Goal: Task Accomplishment & Management: Use online tool/utility

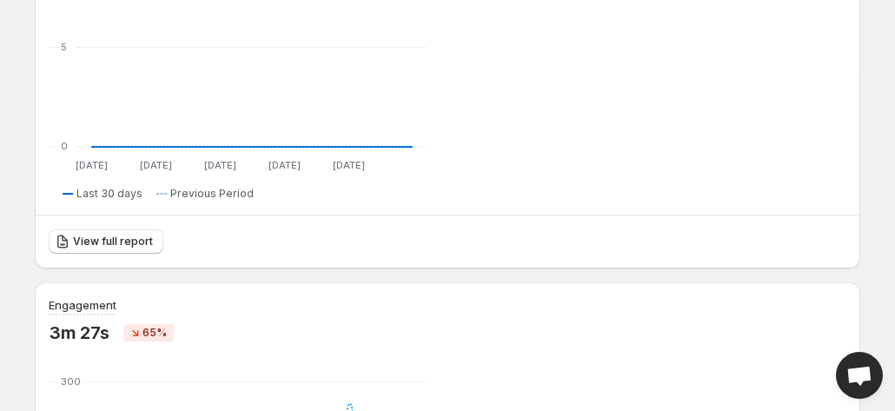
scroll to position [566, 0]
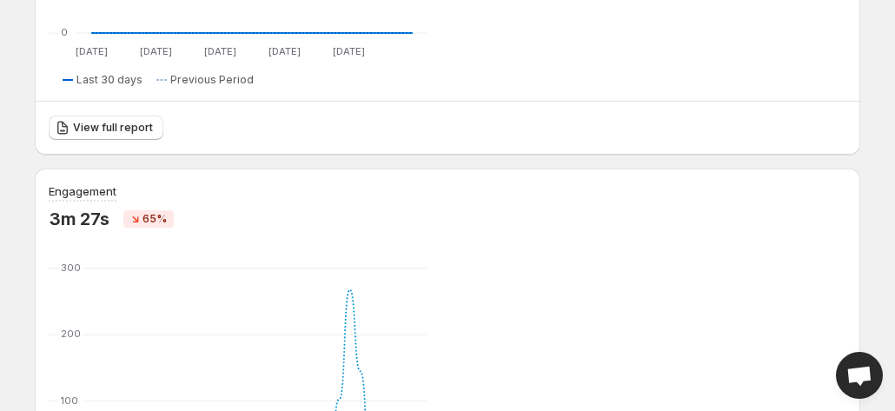
scroll to position [524, 0]
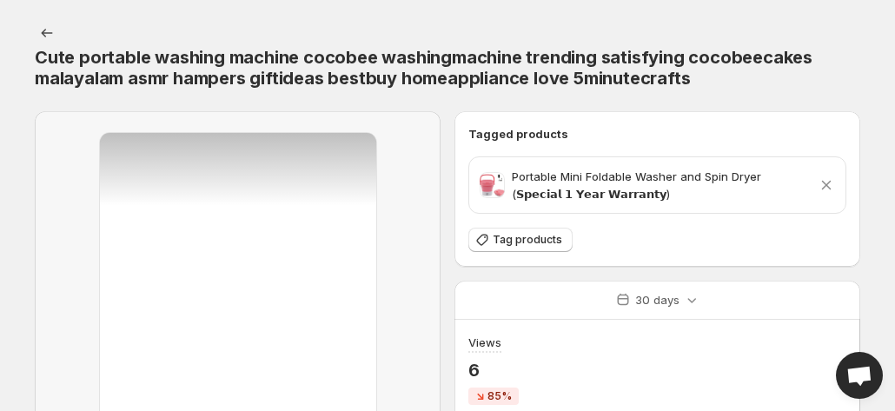
scroll to position [311, 0]
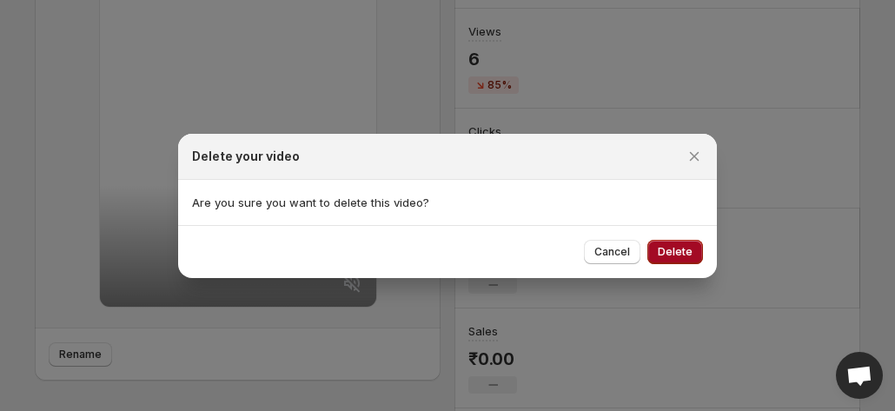
click at [658, 253] on button "Delete" at bounding box center [676, 252] width 56 height 24
